Goal: Task Accomplishment & Management: Manage account settings

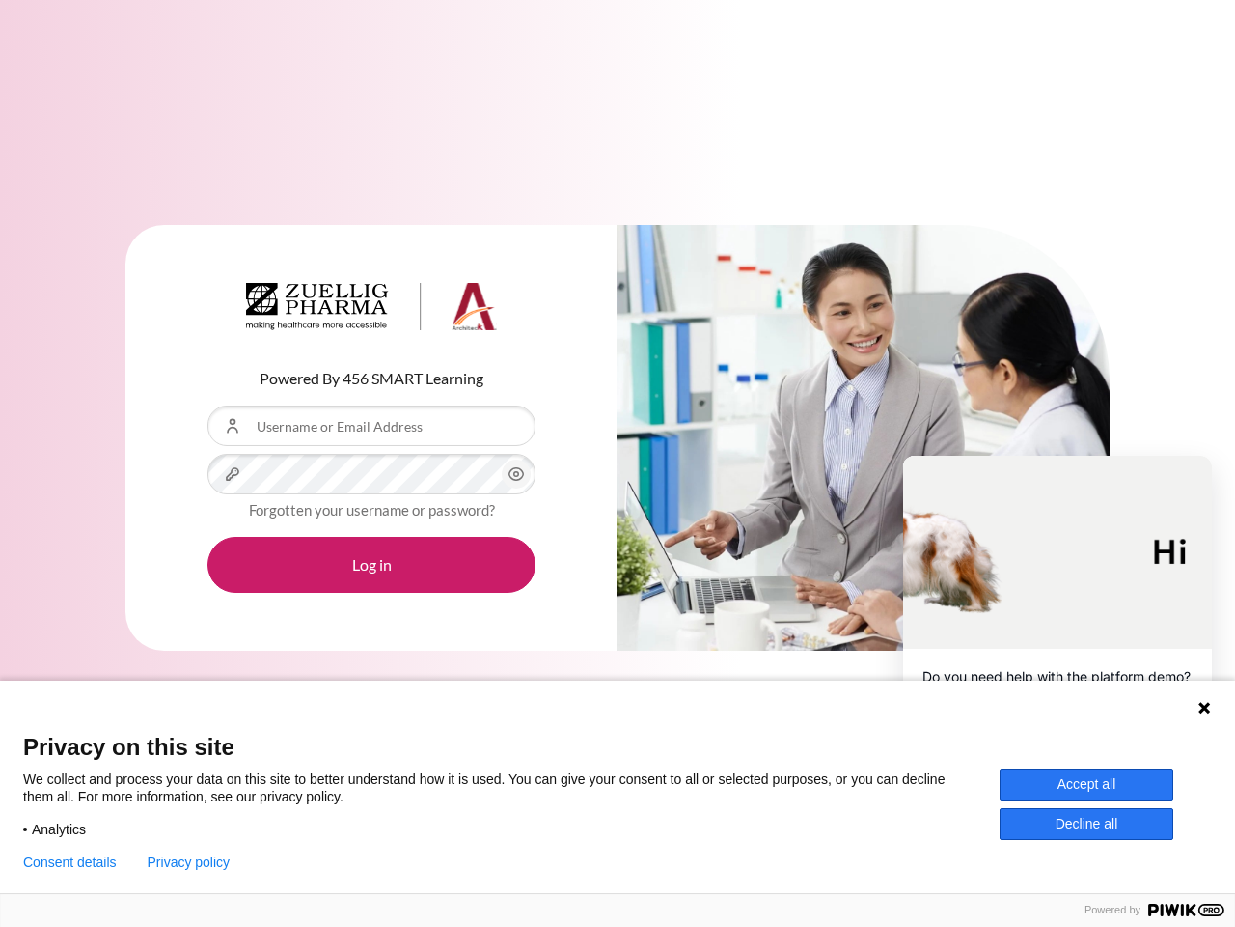
click at [618, 463] on div "Content" at bounding box center [864, 438] width 492 height 427
click at [516, 474] on icon "Content" at bounding box center [516, 473] width 23 height 23
click at [372, 565] on button "Log in" at bounding box center [372, 565] width 328 height 56
click at [1204, 707] on icon at bounding box center [1205, 708] width 12 height 12
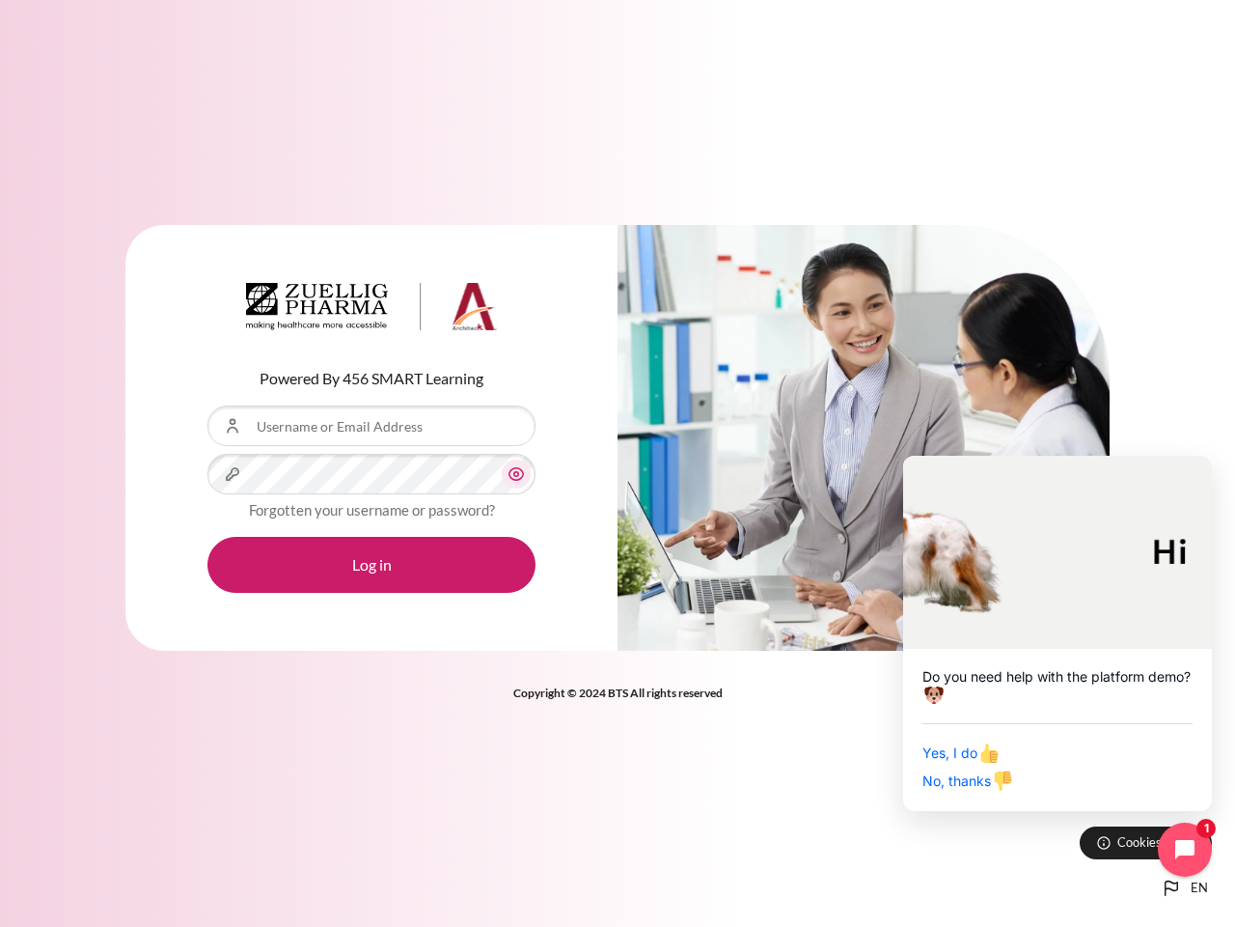
click at [1087, 784] on div "Yes, I do No, thanks" at bounding box center [1058, 757] width 270 height 69
click at [1087, 823] on div "Powered By 456 SMART Learning Username or Email Address Password Forgotten your…" at bounding box center [617, 463] width 1235 height 927
click at [69, 862] on div "Powered By 456 SMART Learning Username or Email Address Password Forgotten your…" at bounding box center [617, 463] width 1235 height 927
